Goal: Information Seeking & Learning: Learn about a topic

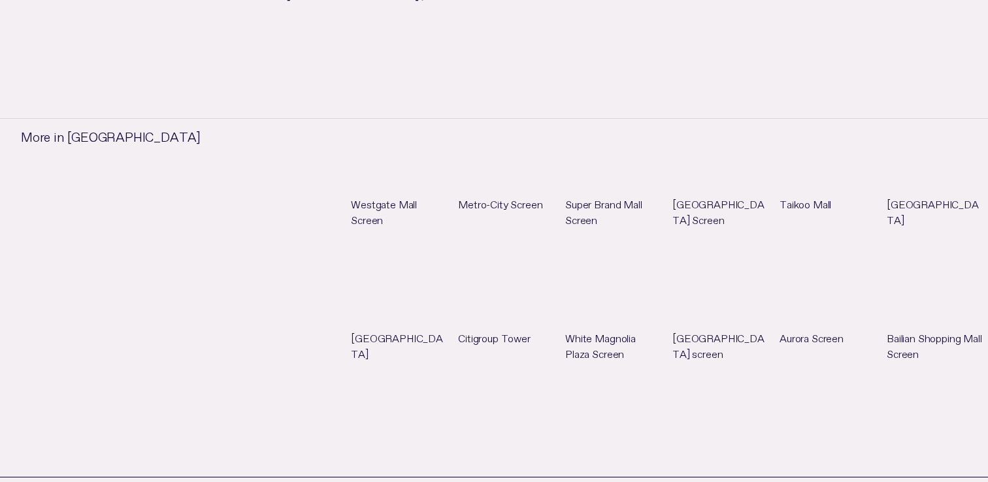
scroll to position [1039, 0]
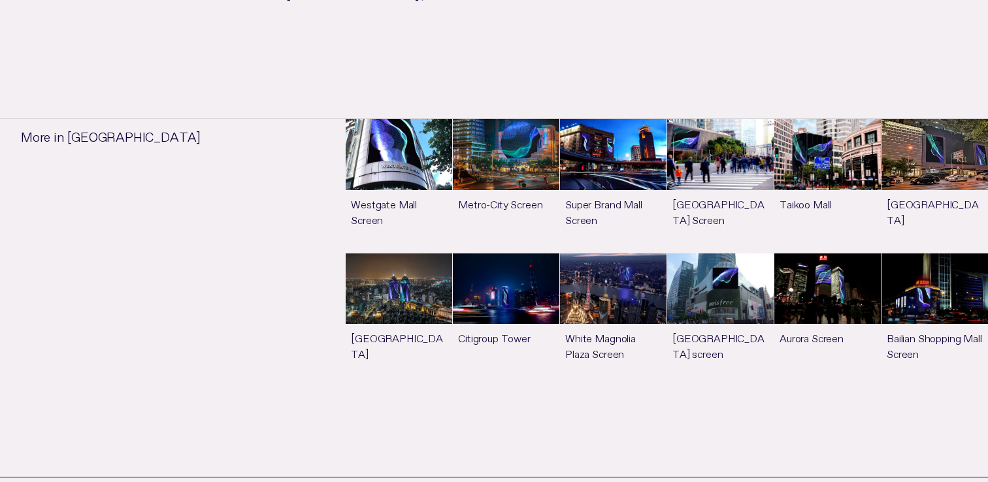
click at [614, 269] on link "See more" at bounding box center [613, 320] width 106 height 134
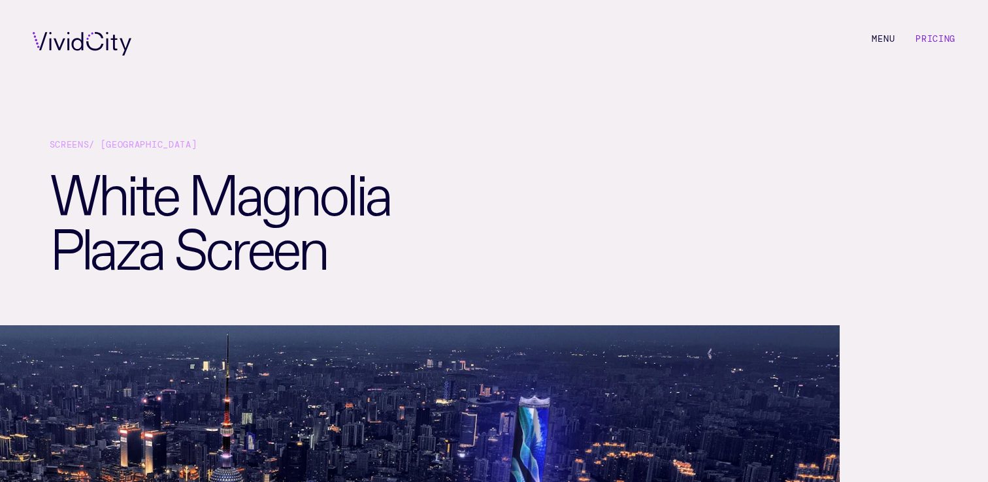
scroll to position [0, 0]
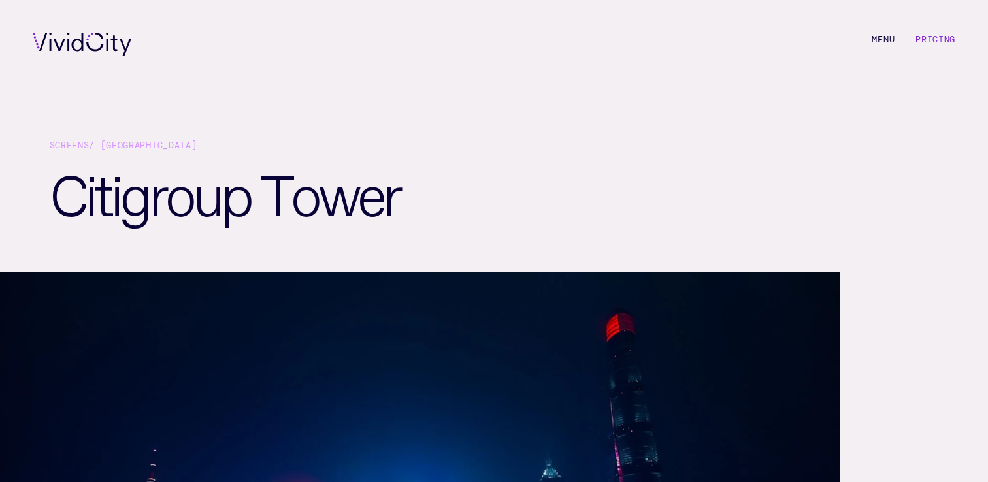
click at [71, 148] on link "Screens" at bounding box center [70, 145] width 40 height 11
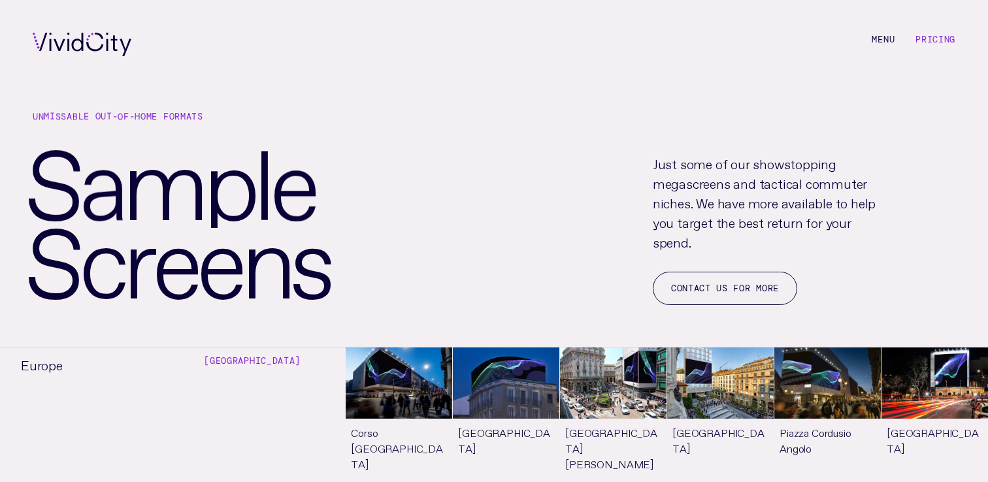
click at [936, 43] on link "Pricing" at bounding box center [935, 39] width 40 height 11
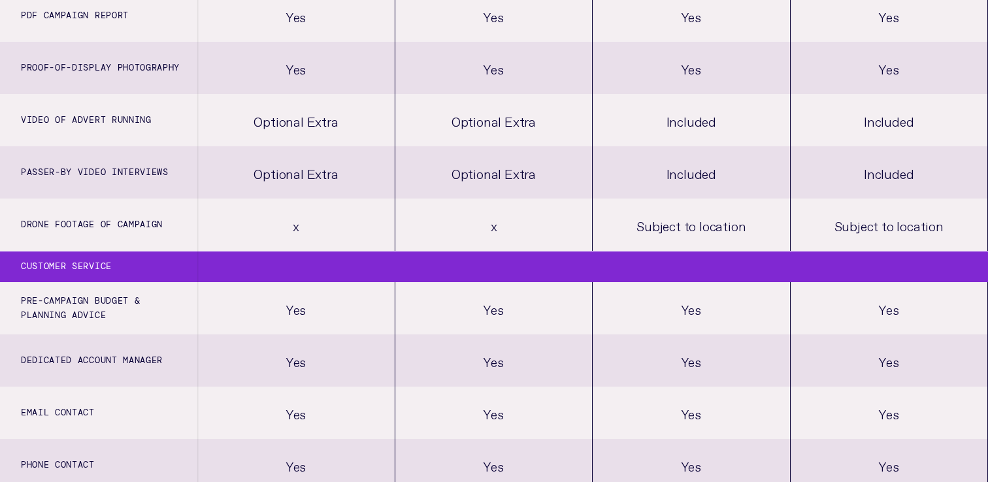
scroll to position [1110, 0]
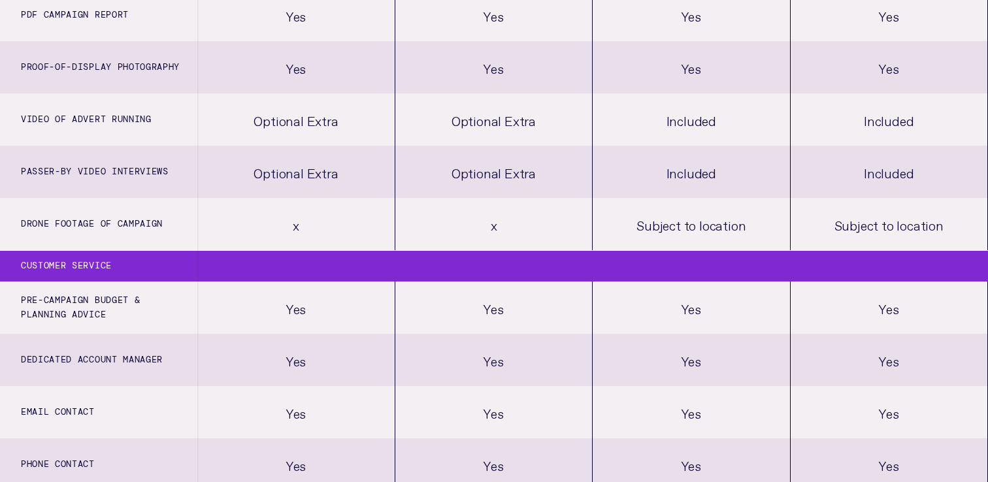
click at [291, 119] on div "Optional Extra" at bounding box center [295, 119] width 197 height 52
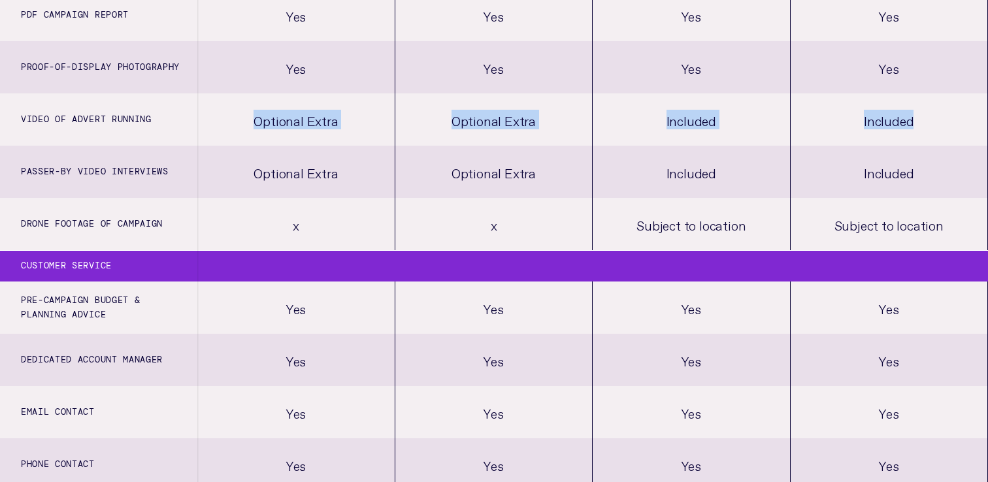
click at [291, 119] on div "Optional Extra" at bounding box center [295, 119] width 197 height 52
click at [293, 155] on div "Optional Extra" at bounding box center [295, 172] width 197 height 52
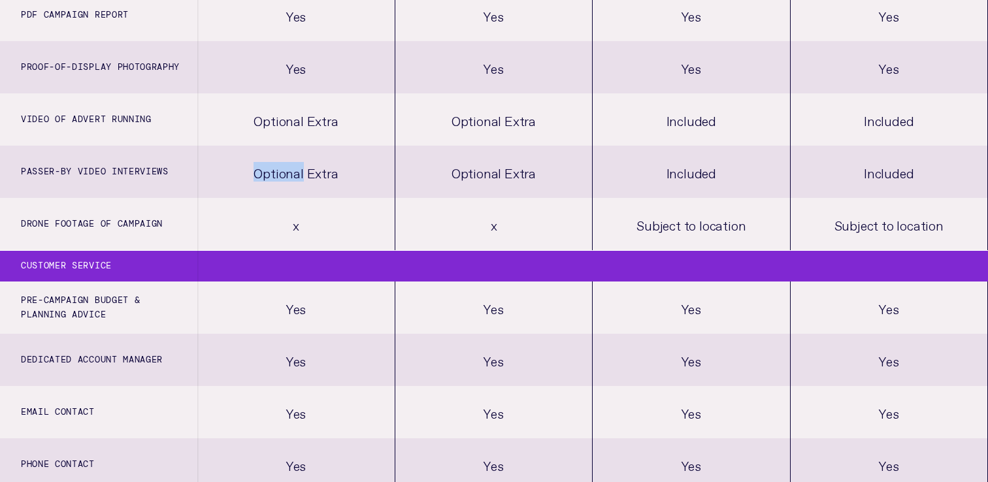
click at [293, 155] on div "Optional Extra" at bounding box center [295, 172] width 197 height 52
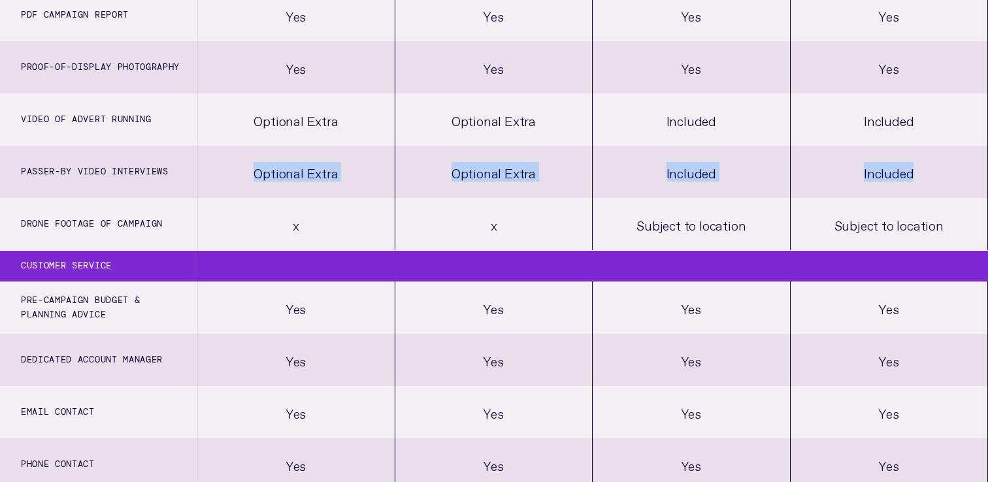
click at [293, 155] on div "Optional Extra" at bounding box center [295, 172] width 197 height 52
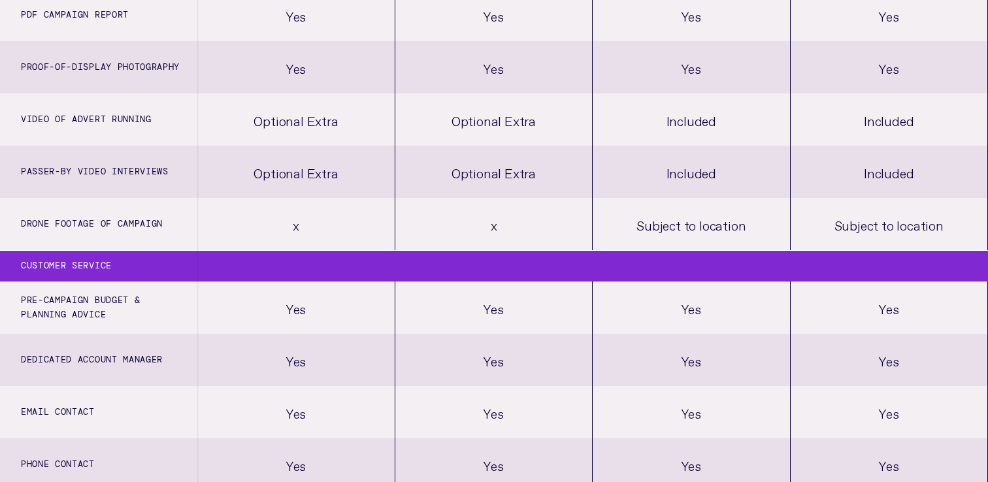
click at [274, 170] on div "Optional Extra" at bounding box center [295, 172] width 197 height 52
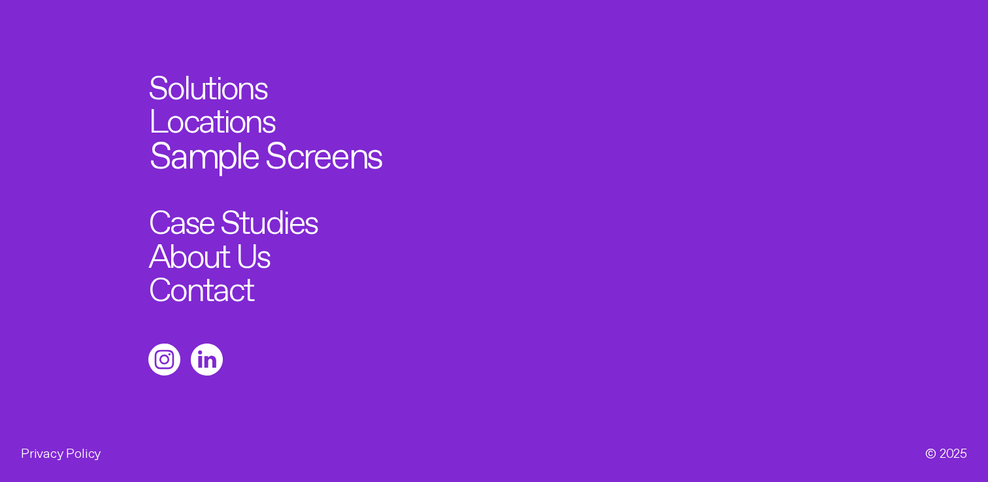
scroll to position [1714, 0]
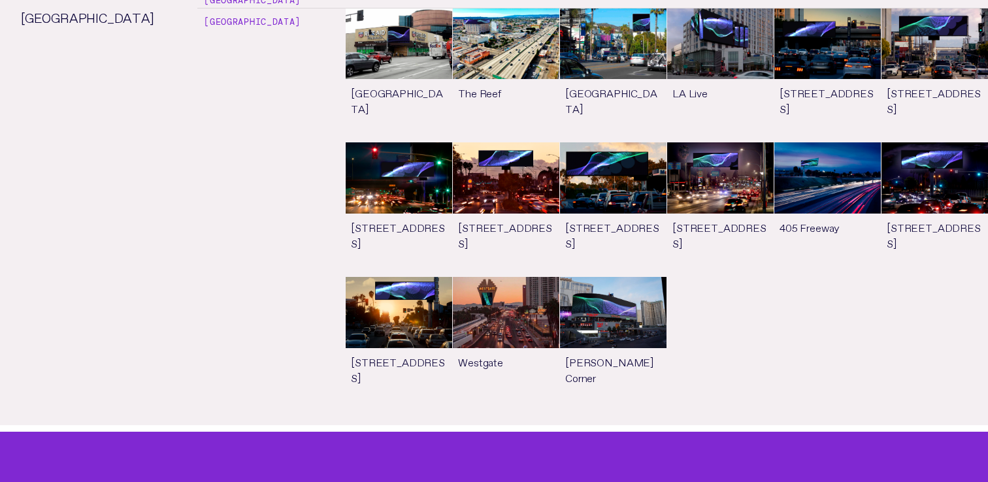
scroll to position [7105, 0]
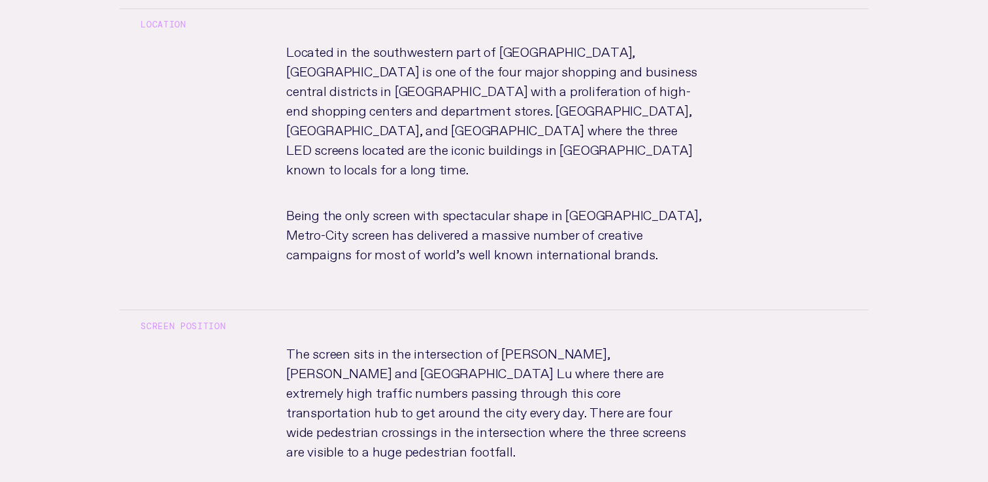
scroll to position [770, 0]
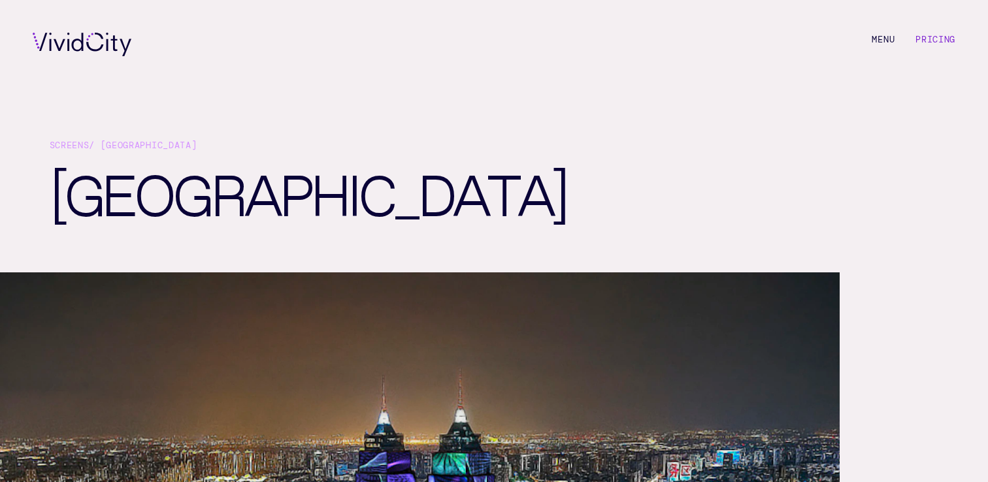
drag, startPoint x: 376, startPoint y: 242, endPoint x: 42, endPoint y: 195, distance: 337.2
click at [42, 195] on div "Screens / [GEOGRAPHIC_DATA]" at bounding box center [494, 181] width 988 height 184
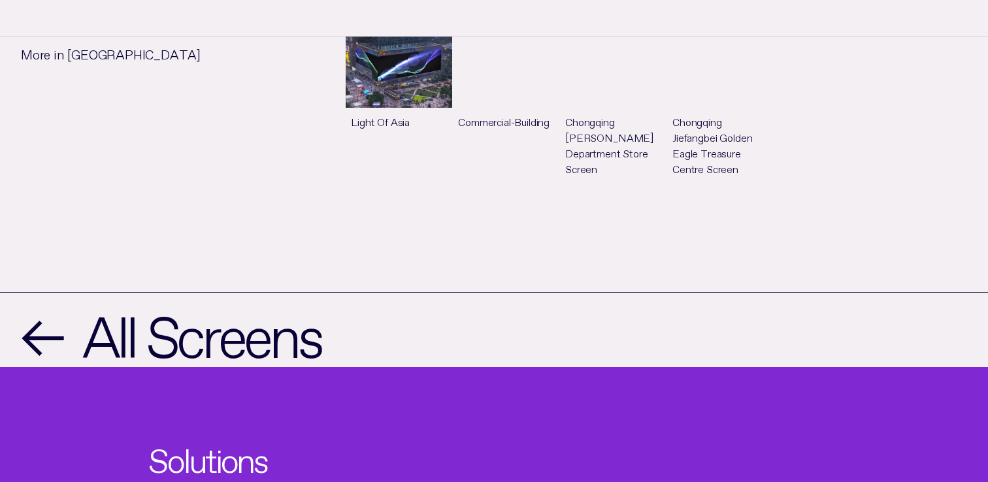
scroll to position [778, 0]
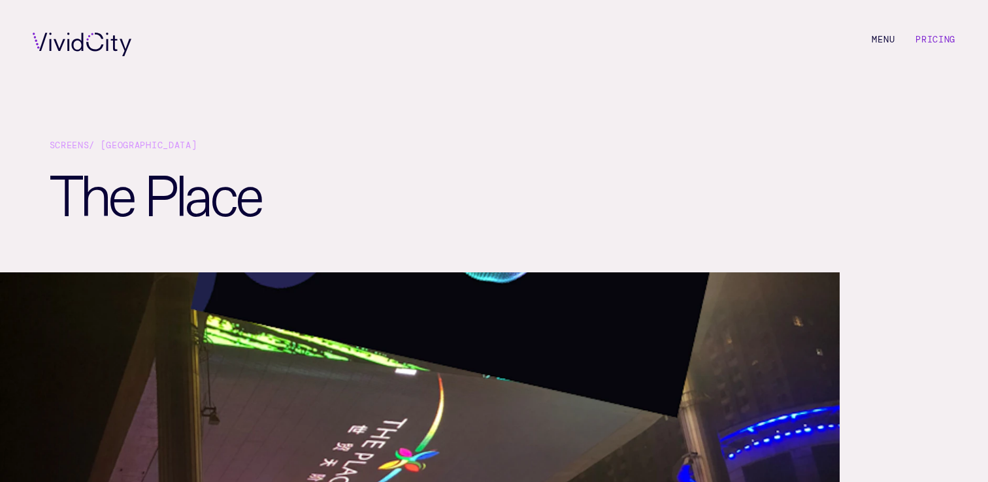
click at [124, 144] on div "Screens / [GEOGRAPHIC_DATA]" at bounding box center [494, 149] width 889 height 23
click at [124, 144] on div "Screens / Beijing" at bounding box center [494, 149] width 889 height 23
click at [147, 150] on div "Screens / Beijing" at bounding box center [494, 149] width 889 height 23
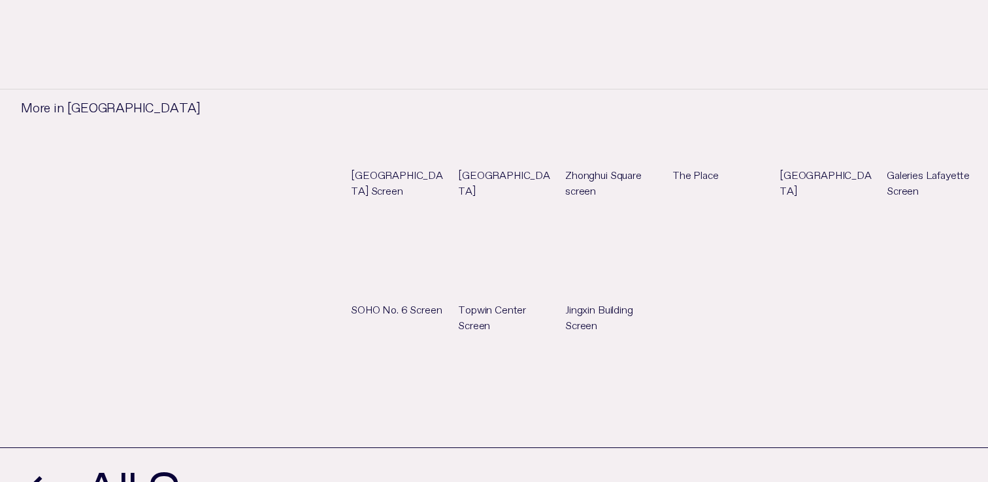
scroll to position [993, 0]
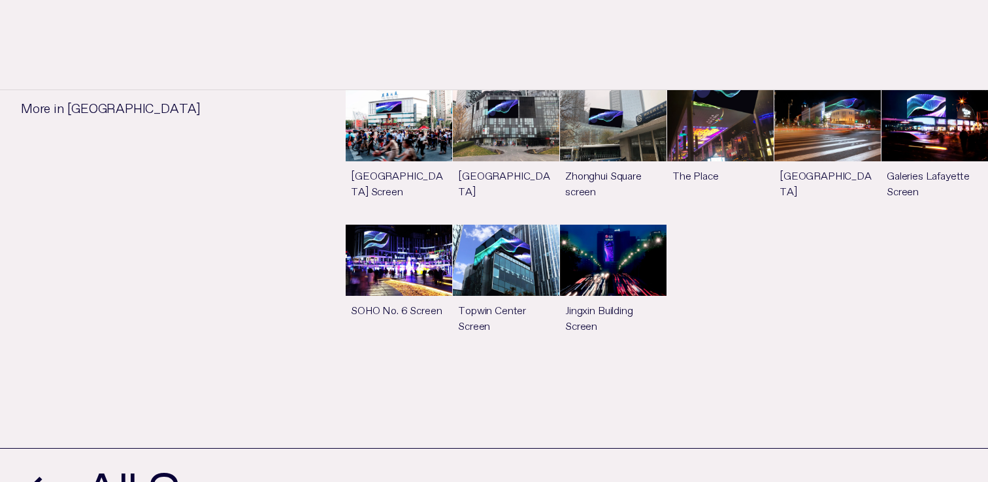
click at [602, 248] on link "See more" at bounding box center [613, 292] width 106 height 134
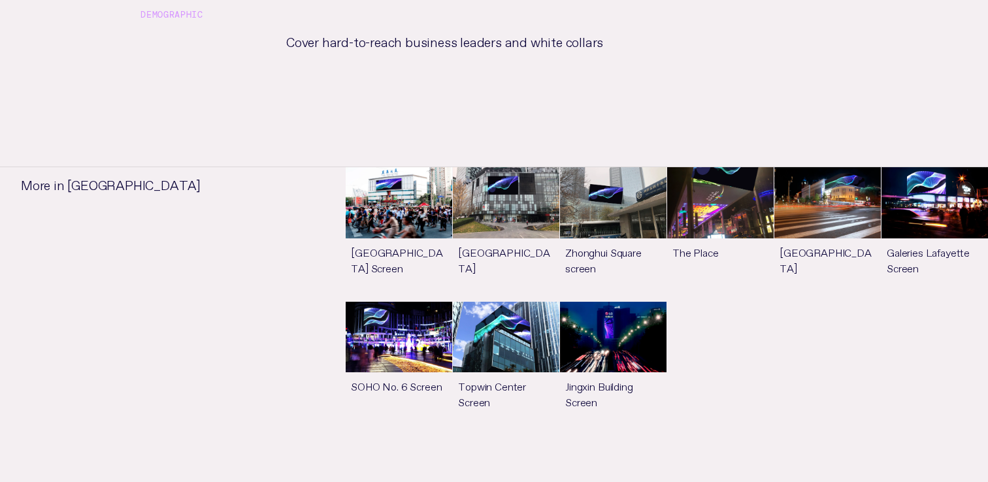
scroll to position [1097, 0]
